Goal: Find specific page/section: Find specific page/section

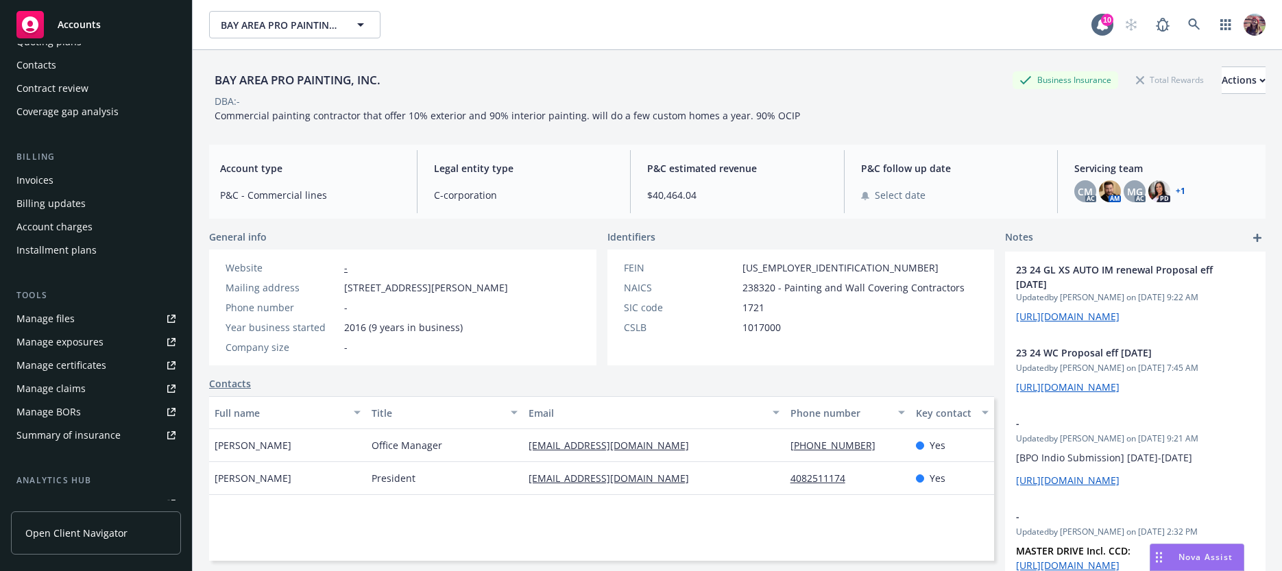
scroll to position [217, 0]
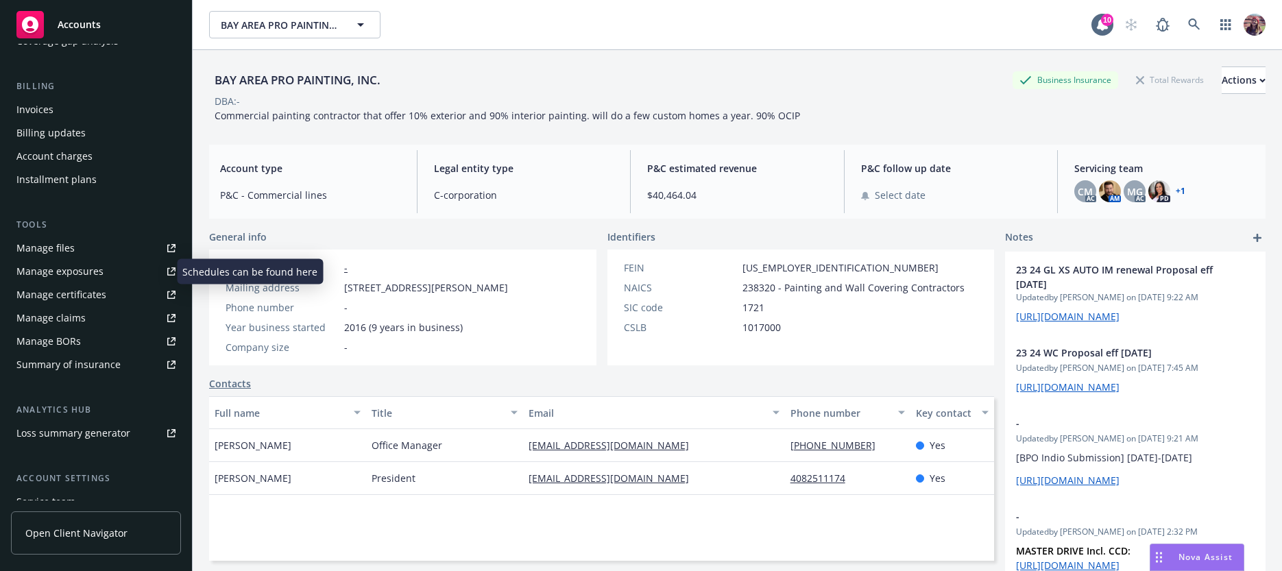
click at [35, 268] on div "Manage exposures" at bounding box center [59, 271] width 87 height 22
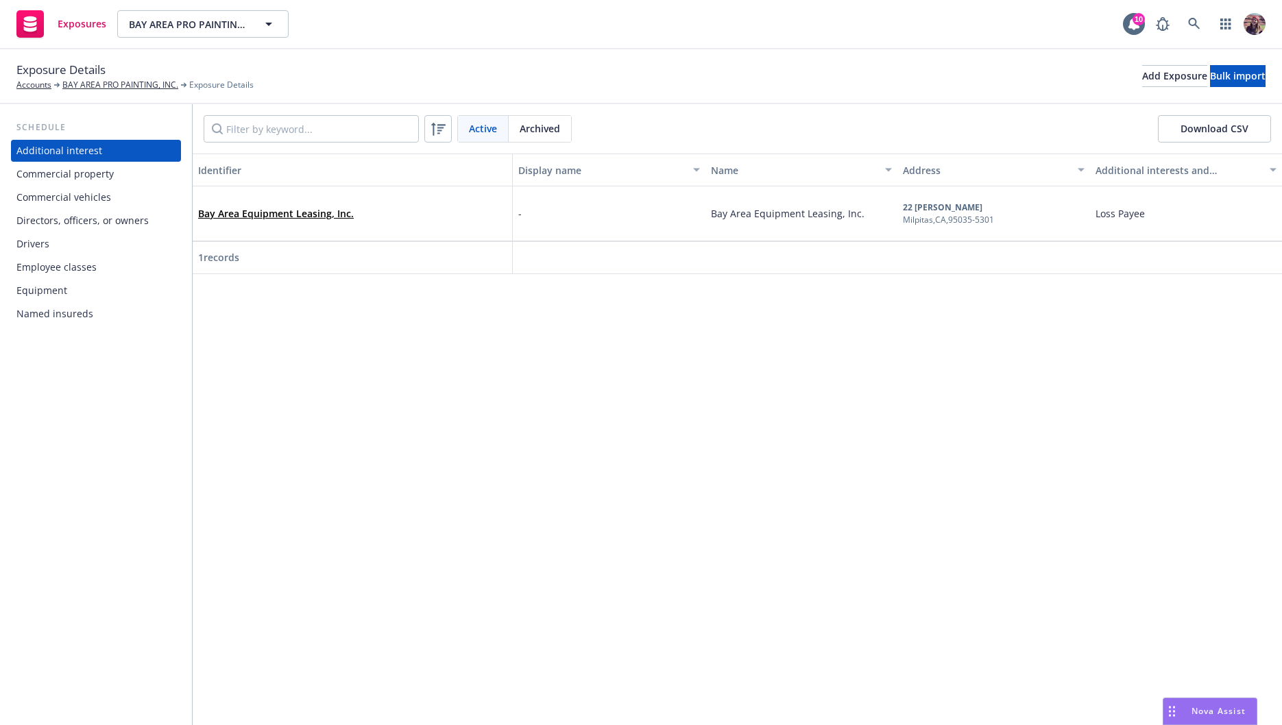
click at [78, 394] on div "Schedule Additional interest Commercial property Commercial vehicles Directors,…" at bounding box center [96, 414] width 192 height 621
click at [54, 241] on div "Drivers" at bounding box center [95, 244] width 159 height 22
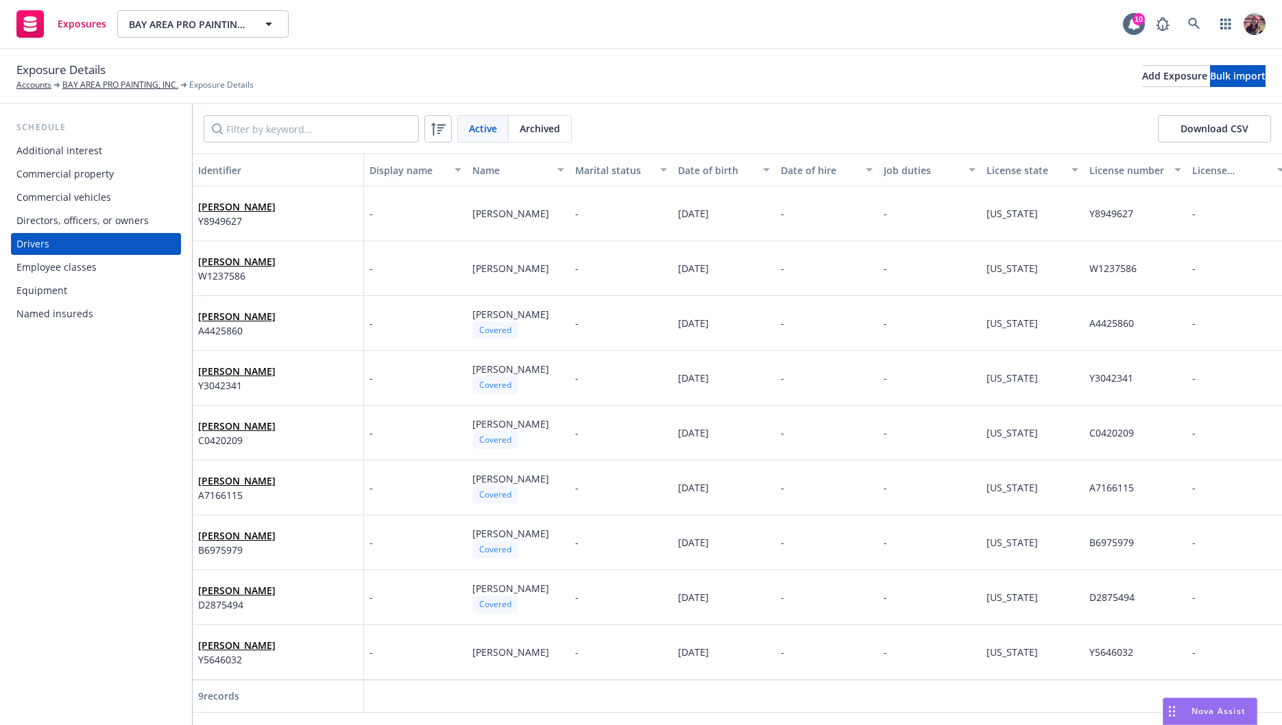
click at [97, 195] on div "Commercial vehicles" at bounding box center [63, 197] width 95 height 22
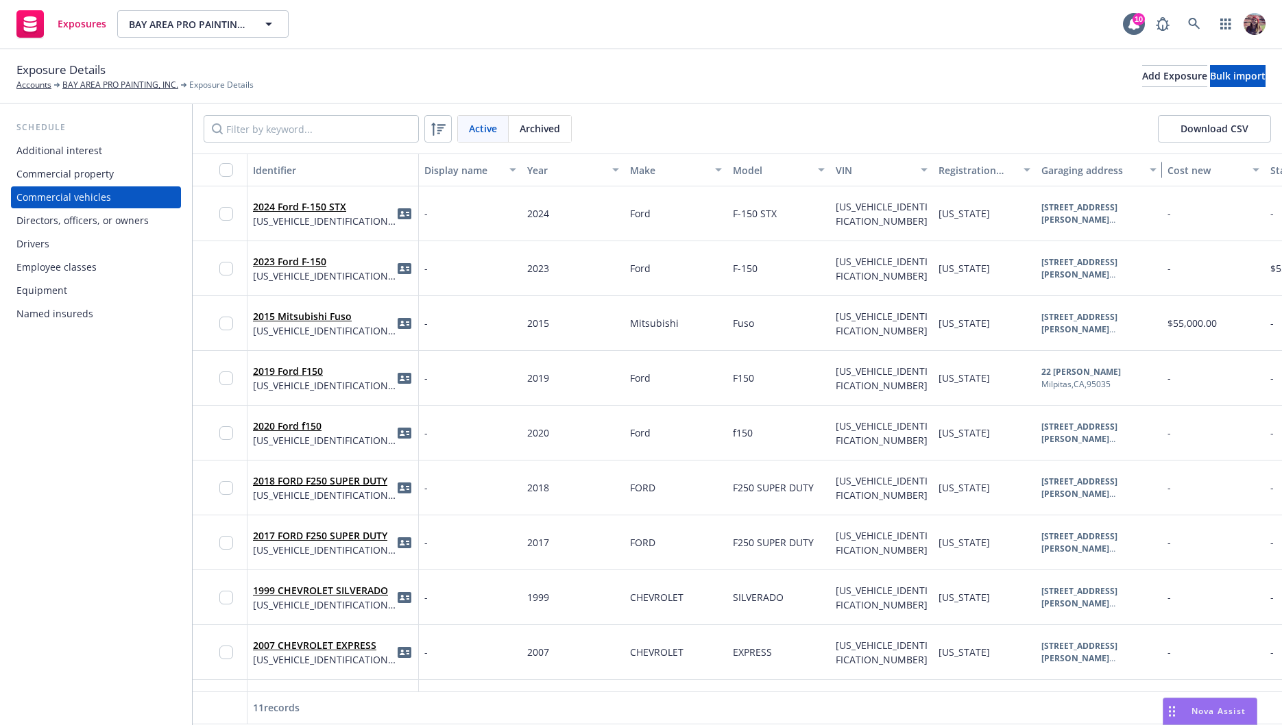
drag, startPoint x: 1136, startPoint y: 167, endPoint x: 1159, endPoint y: 173, distance: 23.9
click at [1158, 173] on div "button" at bounding box center [1154, 170] width 7 height 32
